Goal: Information Seeking & Learning: Learn about a topic

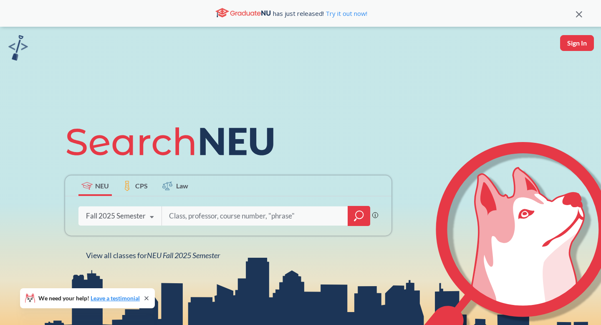
click at [582, 47] on button "Sign In" at bounding box center [577, 43] width 34 height 16
select select "US"
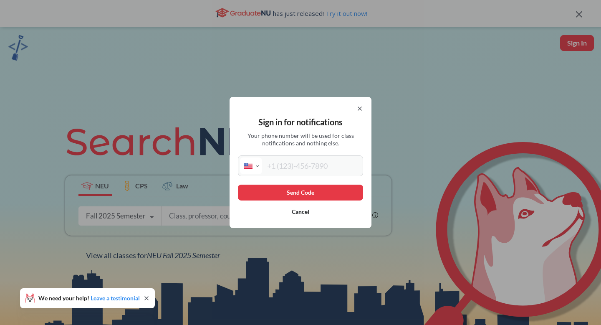
click at [292, 171] on input "tel" at bounding box center [311, 165] width 99 height 17
type input "[PHONE_NUMBER]"
click at [294, 194] on button "Send Code" at bounding box center [300, 193] width 125 height 16
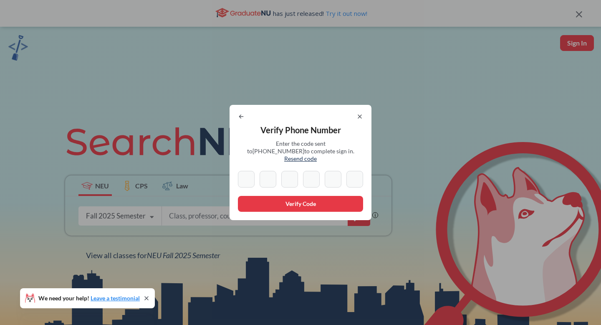
type input "4"
type input "7"
type input "3"
type input "9"
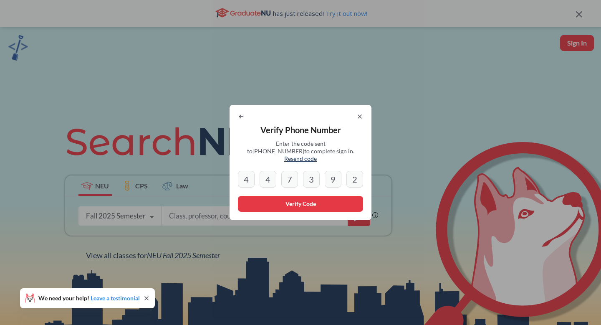
type input "2"
click at [315, 196] on button "Verify Code" at bounding box center [300, 204] width 125 height 16
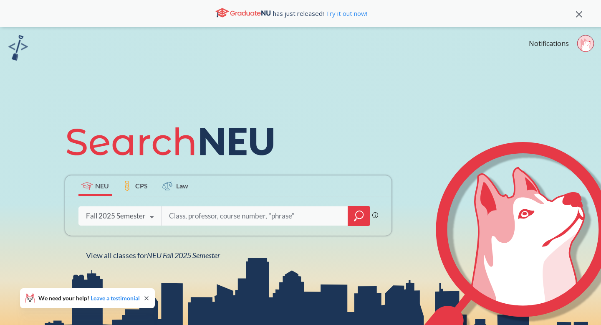
click at [195, 219] on input "search" at bounding box center [255, 216] width 174 height 18
type input "fina 2201"
click at [545, 44] on link "Notifications" at bounding box center [549, 43] width 40 height 9
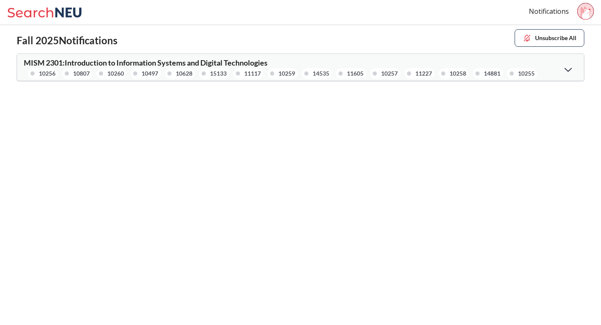
click at [565, 41] on button "Unsubscribe All" at bounding box center [550, 38] width 70 height 18
click at [532, 38] on img at bounding box center [527, 37] width 9 height 9
click at [569, 68] on icon at bounding box center [569, 69] width 8 height 5
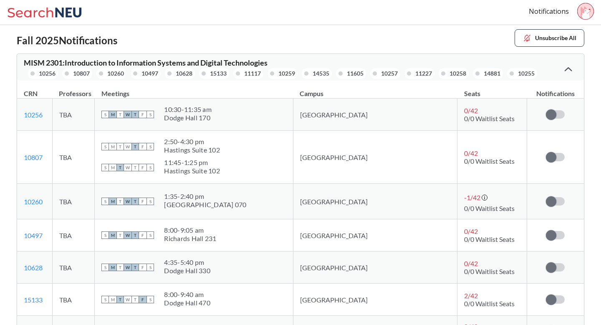
click at [524, 38] on img at bounding box center [527, 37] width 9 height 9
click at [524, 45] on button "Unsubscribe All" at bounding box center [550, 38] width 70 height 18
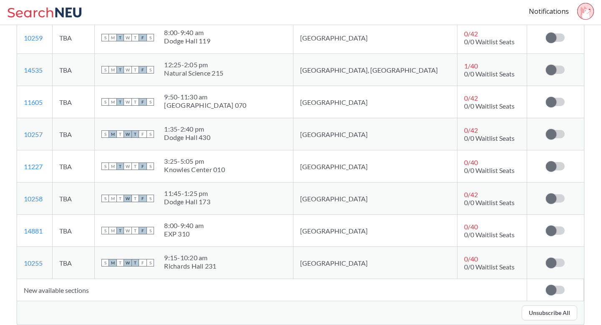
scroll to position [330, 0]
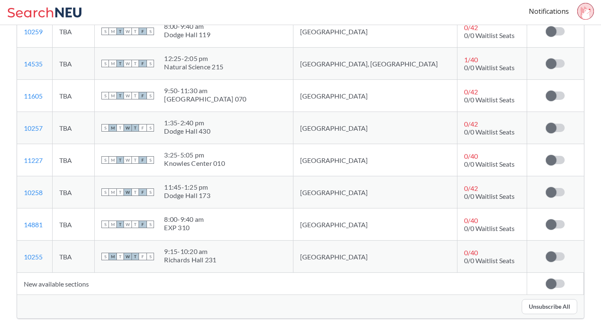
click at [539, 301] on button "Unsubscribe All" at bounding box center [550, 306] width 56 height 15
click at [539, 302] on button "Unsubscribe All" at bounding box center [550, 306] width 56 height 15
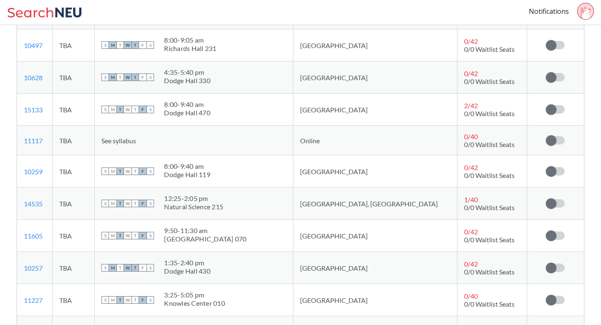
scroll to position [0, 0]
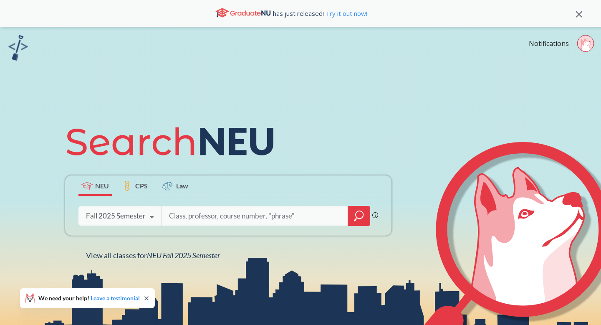
click at [552, 38] on div "Notifications" at bounding box center [565, 44] width 72 height 19
click at [543, 53] on div "Notifications" at bounding box center [565, 44] width 72 height 19
click at [543, 48] on div "Notifications" at bounding box center [565, 44] width 72 height 19
click at [543, 40] on link "Notifications" at bounding box center [549, 43] width 40 height 9
type input "fina 2201"
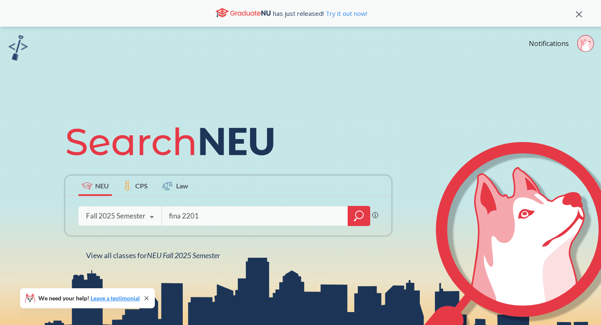
click at [358, 213] on icon "magnifying glass" at bounding box center [359, 216] width 10 height 12
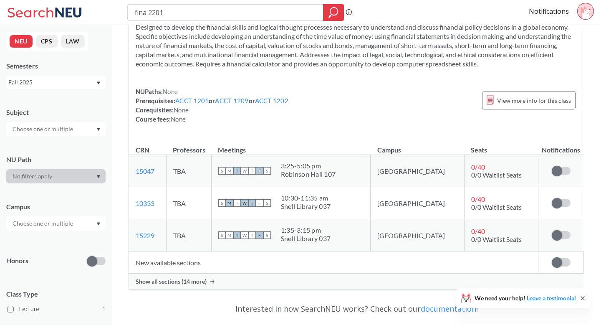
scroll to position [145, 0]
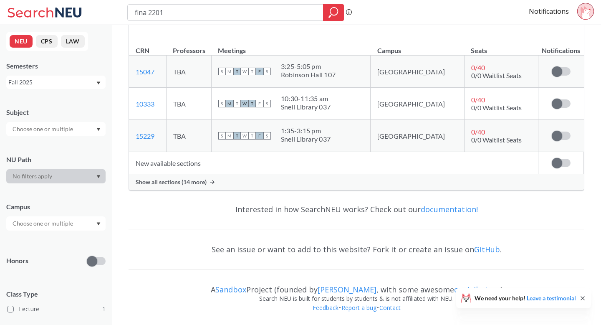
click at [198, 182] on span "Show all sections (14 more)" at bounding box center [171, 182] width 71 height 8
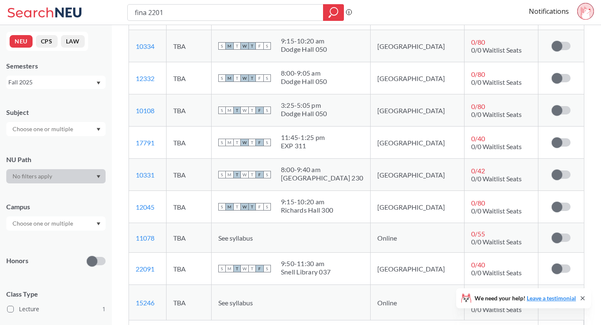
scroll to position [428, 0]
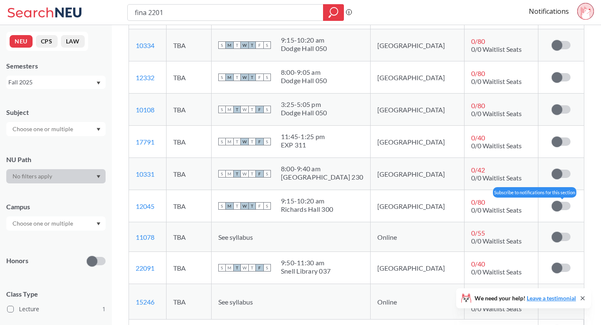
click at [570, 204] on label at bounding box center [561, 206] width 19 height 8
click at [552, 202] on input "checkbox" at bounding box center [552, 202] width 0 height 0
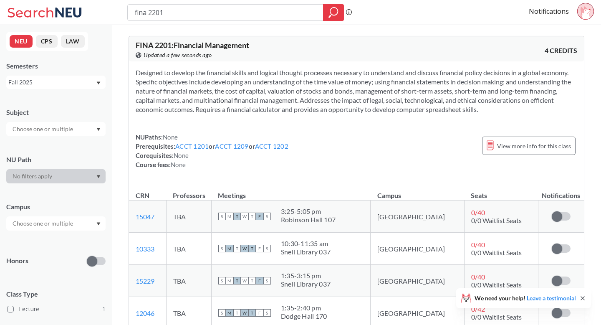
scroll to position [1, 0]
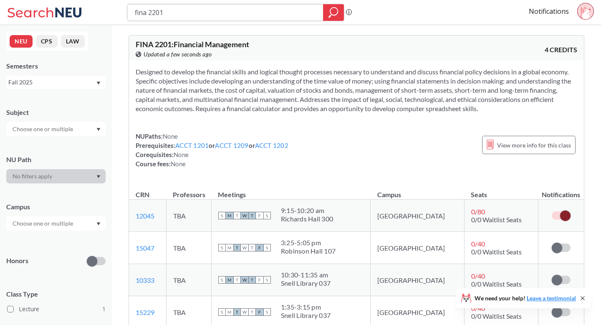
drag, startPoint x: 175, startPoint y: 11, endPoint x: 105, endPoint y: 11, distance: 69.3
click at [105, 11] on div "fina 2201 Phrase search guarantees the exact search appears in the results. Ex.…" at bounding box center [300, 12] width 601 height 25
type input "math 1231"
click at [332, 15] on icon "magnifying glass" at bounding box center [334, 13] width 10 height 12
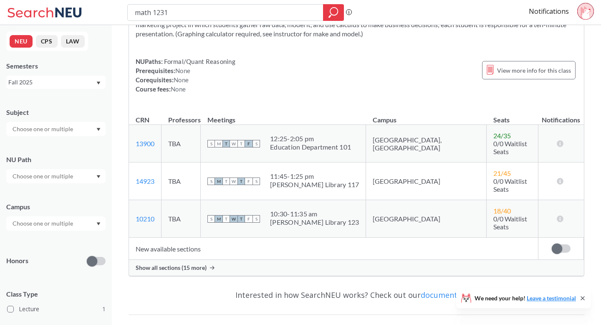
scroll to position [86, 0]
click at [181, 263] on span "Show all sections (15 more)" at bounding box center [171, 267] width 71 height 8
